Goal: Transaction & Acquisition: Book appointment/travel/reservation

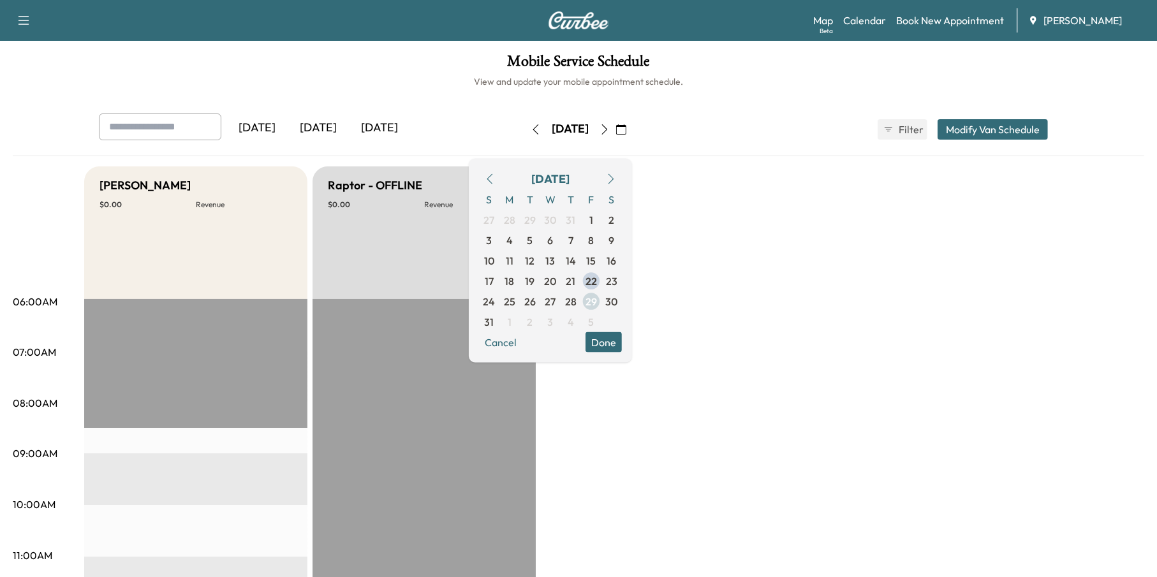
click at [597, 304] on span "29" at bounding box center [591, 300] width 11 height 15
click at [622, 337] on button "Done" at bounding box center [604, 342] width 36 height 20
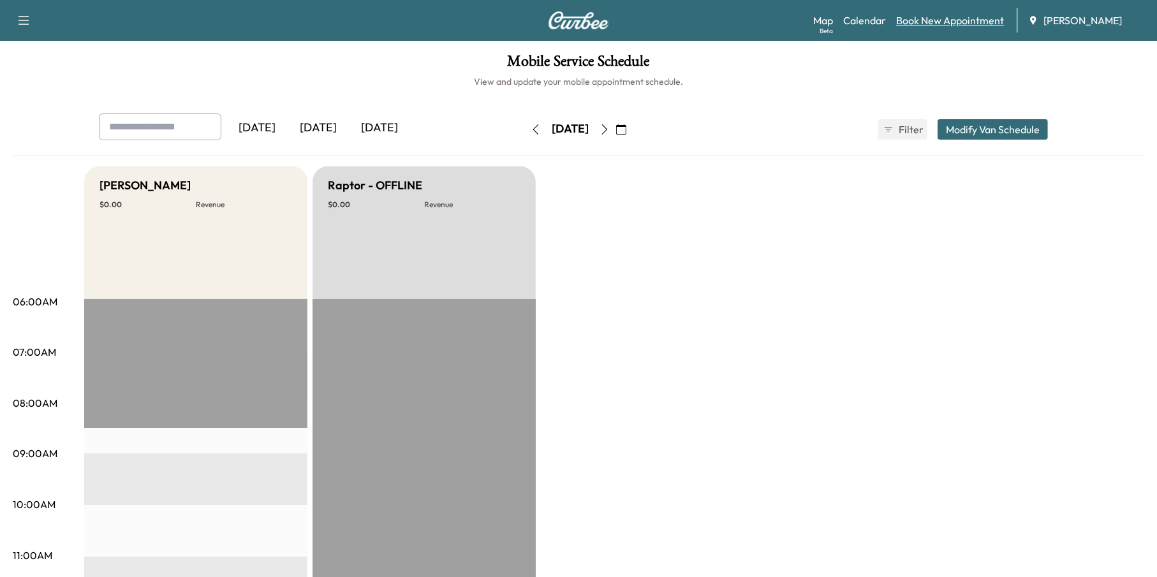
click at [941, 17] on link "Book New Appointment" at bounding box center [950, 20] width 108 height 15
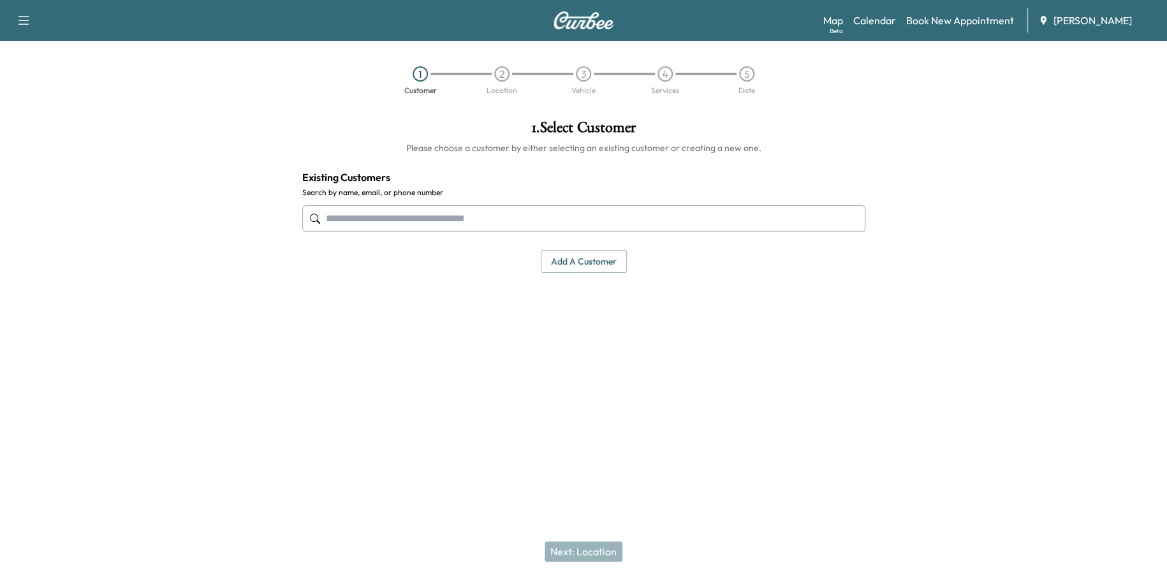
paste input "**********"
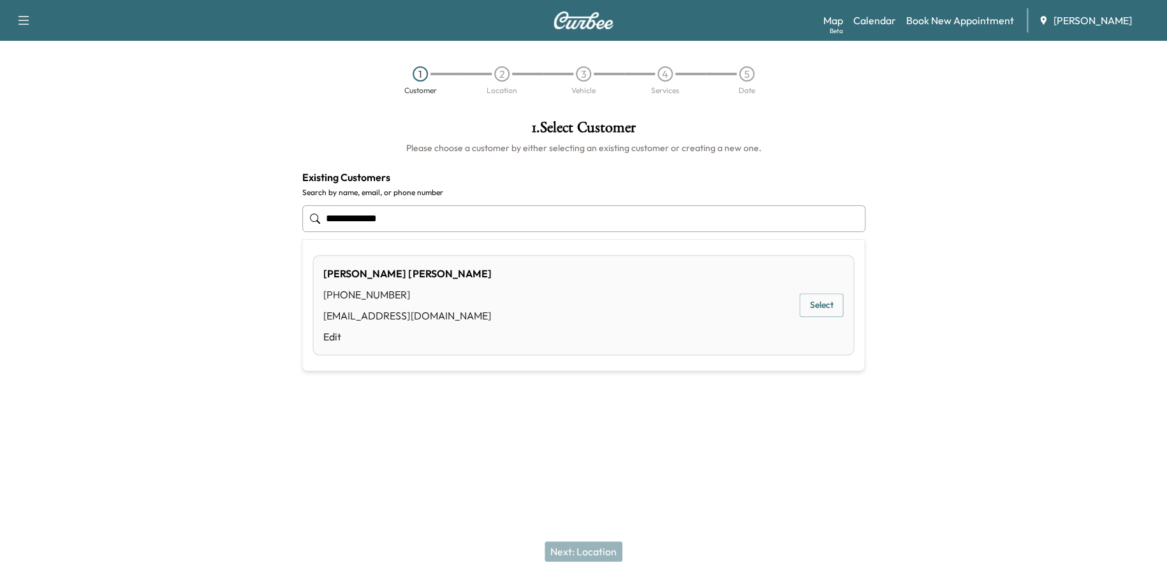
click at [829, 303] on button "Select" at bounding box center [821, 305] width 44 height 24
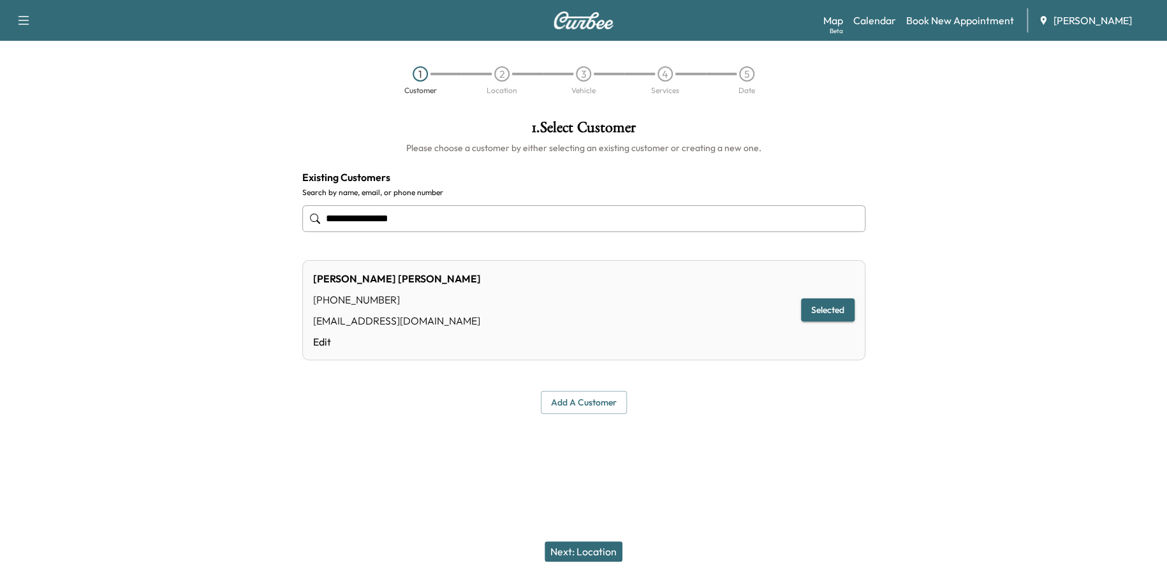
type input "**********"
click at [578, 542] on button "Next: Location" at bounding box center [584, 552] width 78 height 20
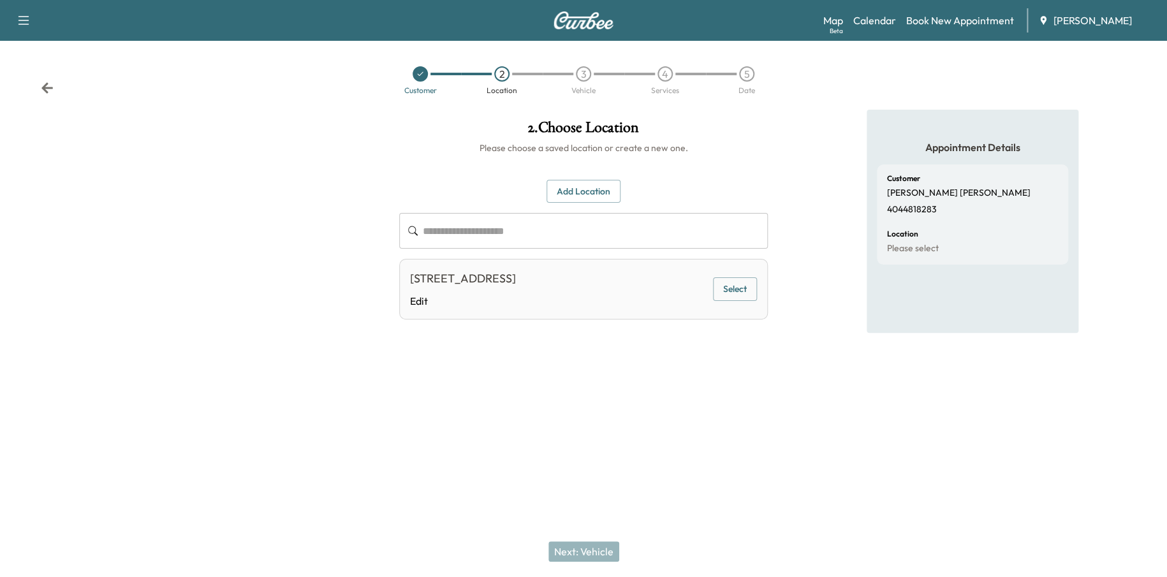
click at [748, 288] on button "Select" at bounding box center [735, 290] width 44 height 24
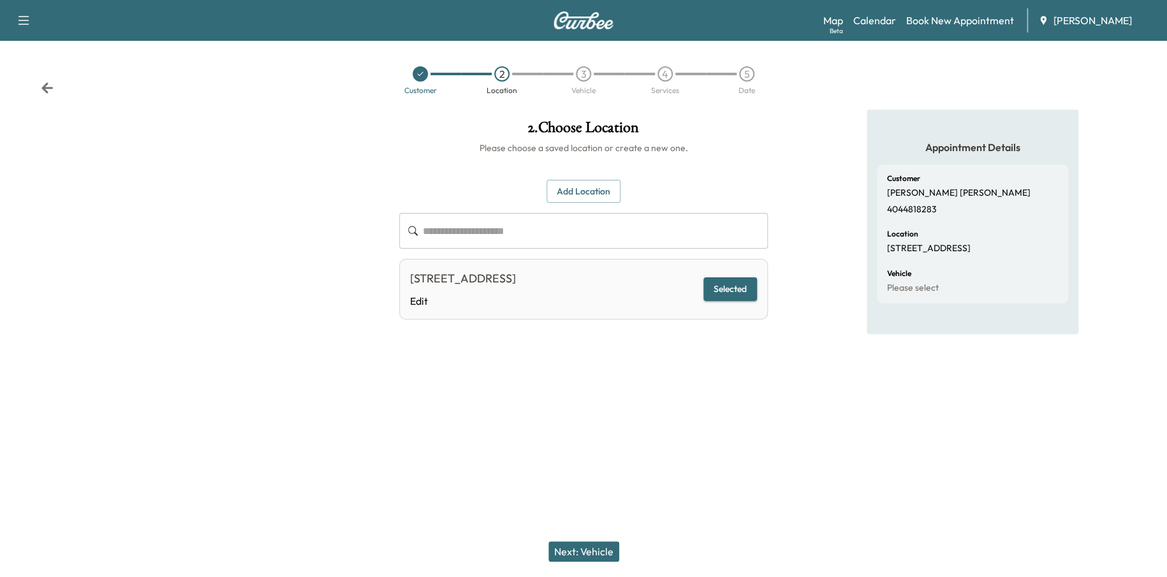
click at [604, 553] on button "Next: Vehicle" at bounding box center [584, 552] width 71 height 20
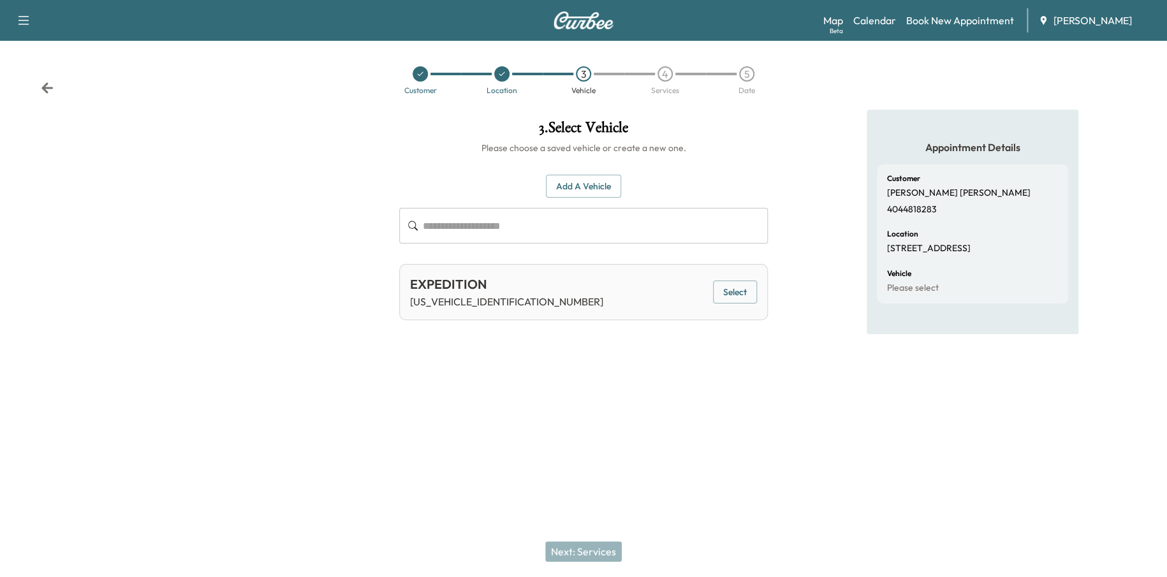
click at [744, 288] on button "Select" at bounding box center [735, 293] width 44 height 24
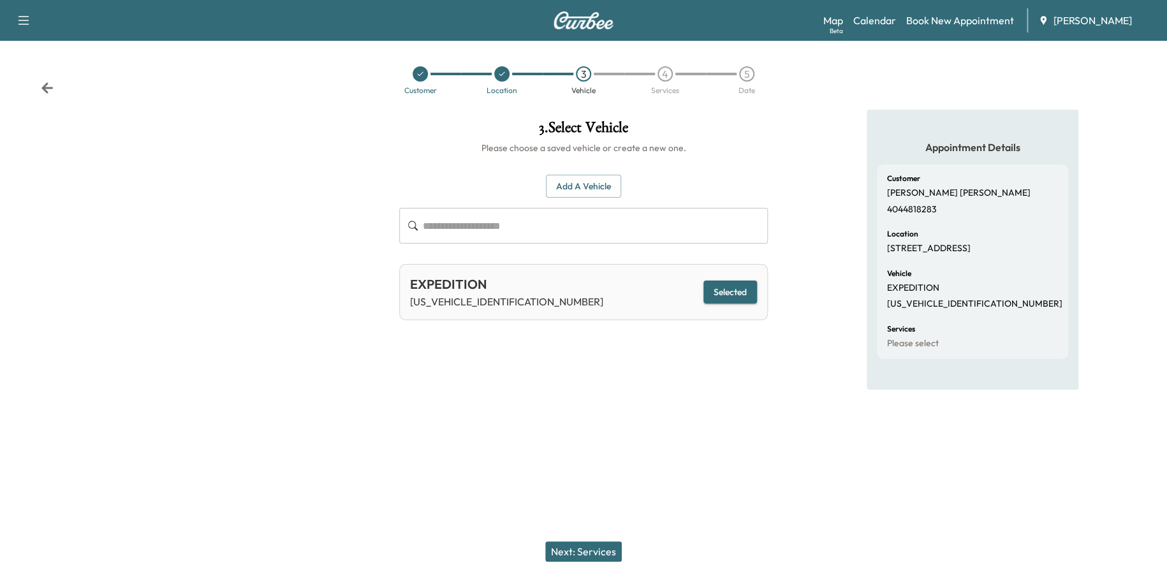
click at [605, 550] on button "Next: Services" at bounding box center [583, 552] width 77 height 20
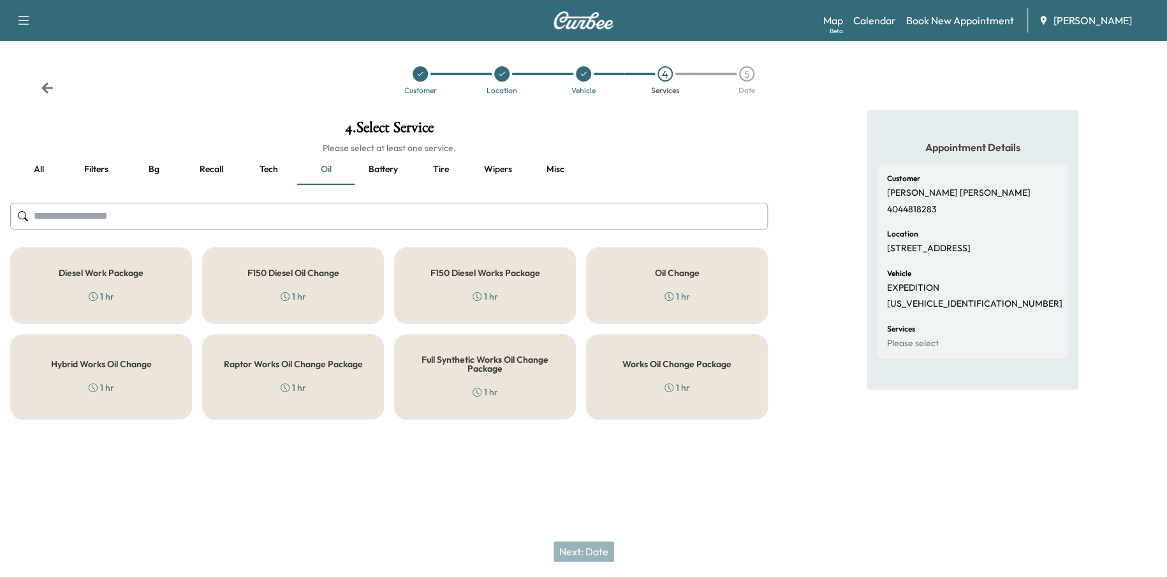
click at [685, 381] on div "1 hr" at bounding box center [678, 387] width 26 height 13
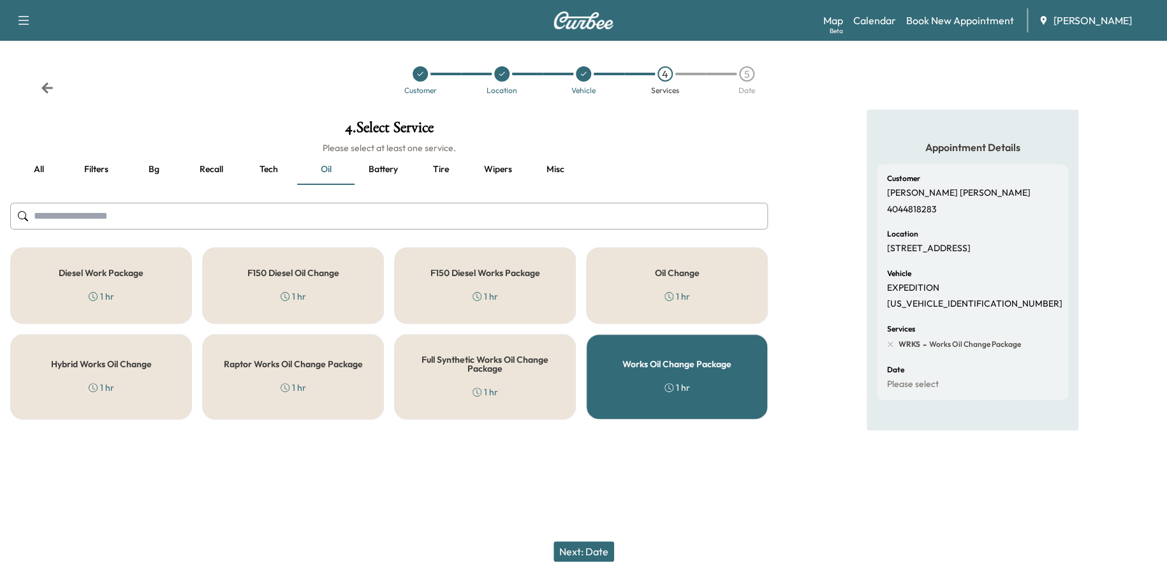
click at [586, 548] on button "Next: Date" at bounding box center [584, 552] width 61 height 20
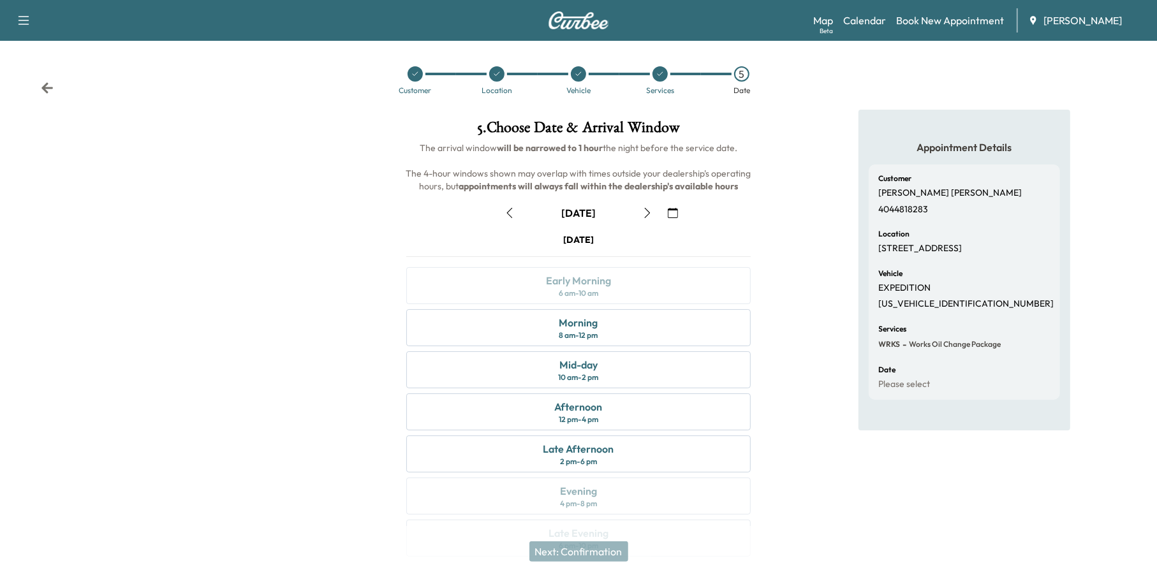
click at [676, 212] on icon "button" at bounding box center [673, 213] width 10 height 10
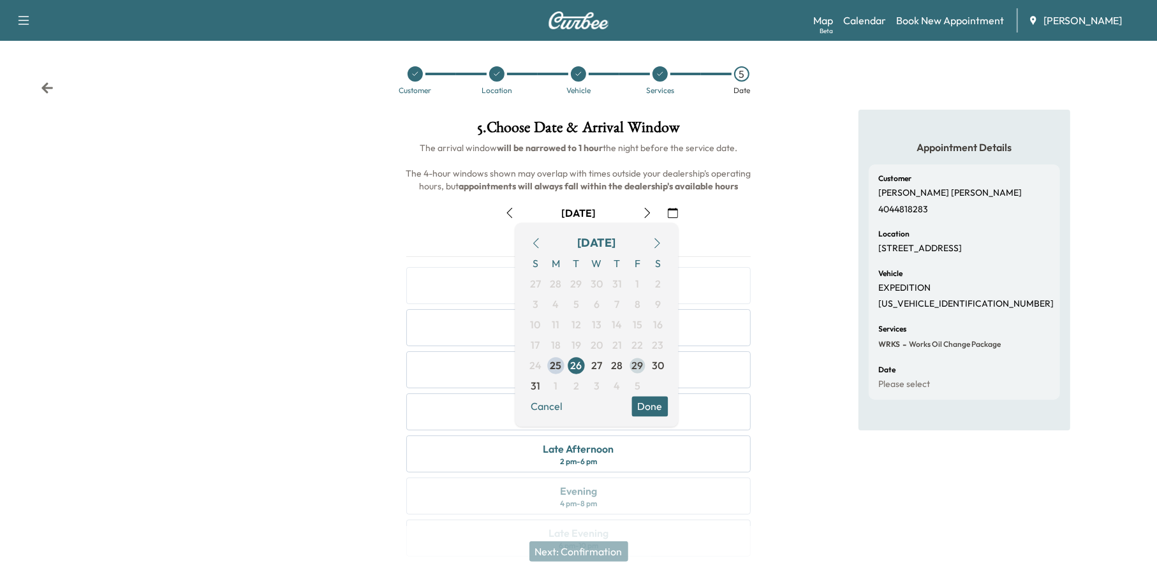
click at [642, 367] on span "29" at bounding box center [637, 366] width 11 height 15
click at [658, 403] on button "Done" at bounding box center [650, 407] width 36 height 20
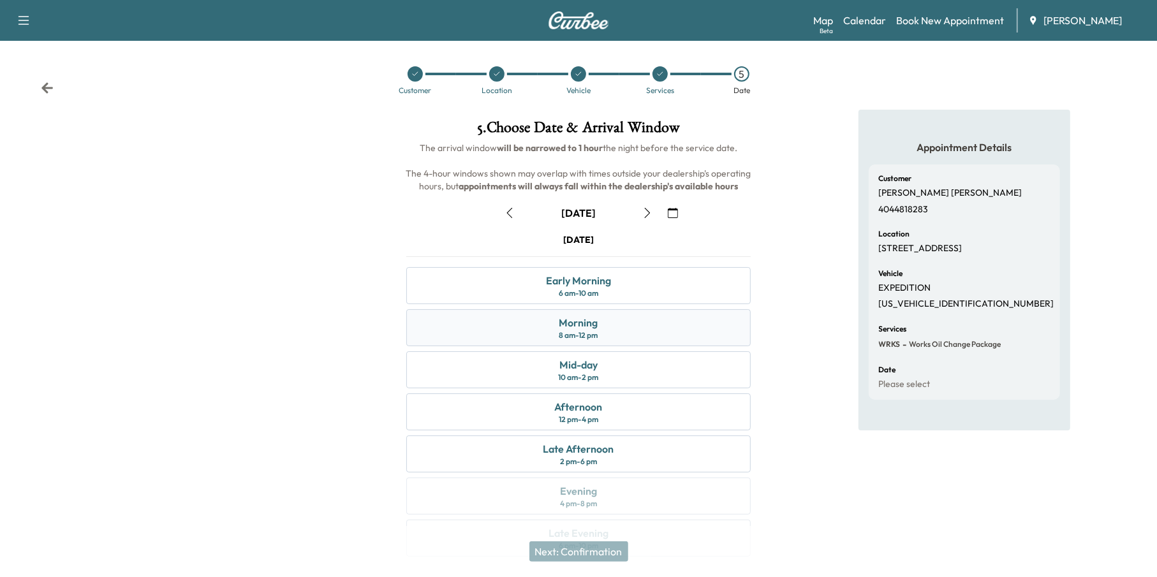
click at [616, 317] on div "Morning 8 am - 12 pm" at bounding box center [578, 327] width 345 height 37
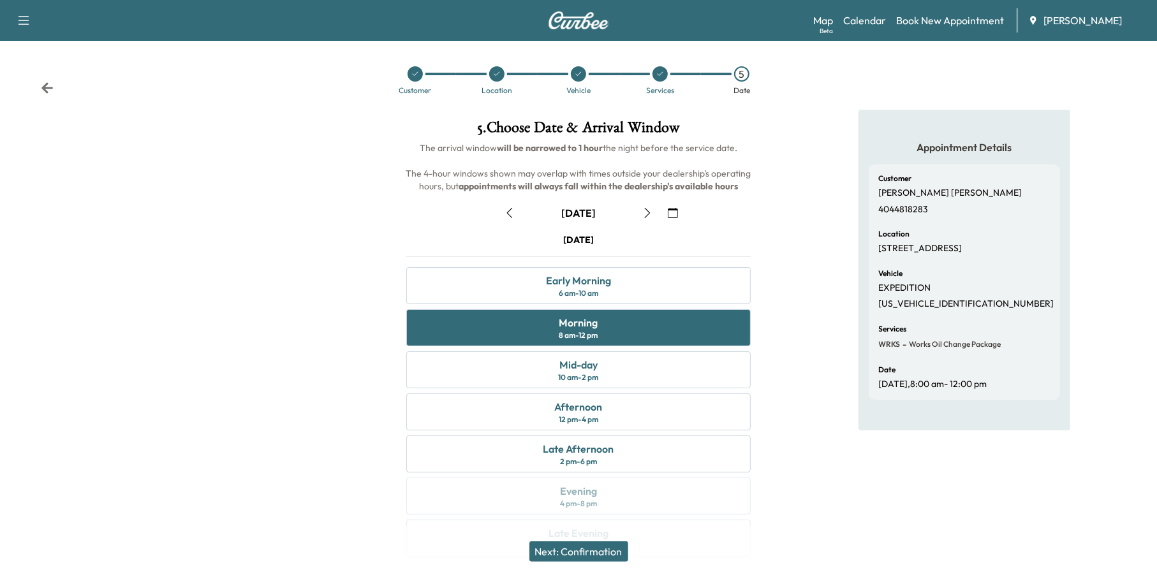
click at [625, 550] on button "Next: Confirmation" at bounding box center [578, 552] width 99 height 20
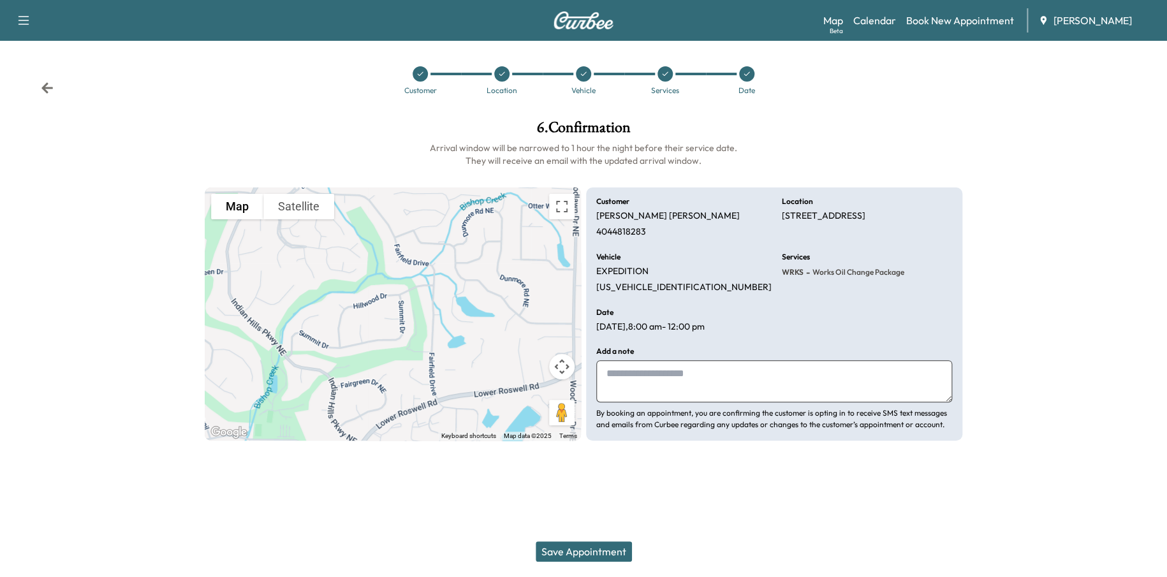
click at [604, 550] on button "Save Appointment" at bounding box center [584, 552] width 96 height 20
